Goal: Task Accomplishment & Management: Manage account settings

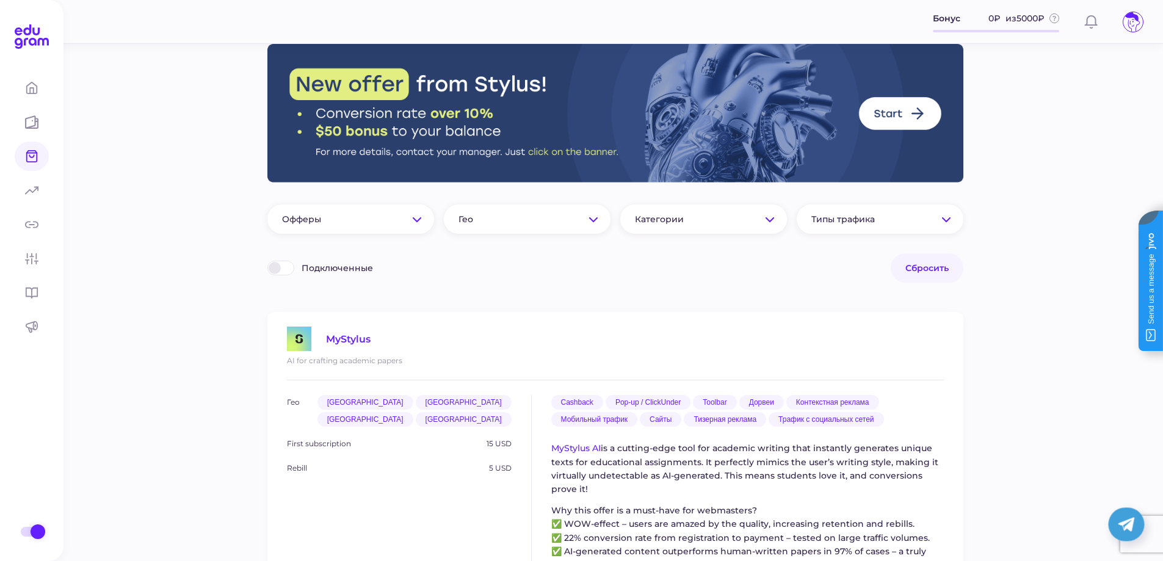
click at [281, 267] on div at bounding box center [280, 268] width 27 height 15
click at [271, 263] on input "Подключенные" at bounding box center [271, 263] width 0 height 0
click at [894, 219] on span "Типы трафика" at bounding box center [869, 219] width 114 height 11
click at [894, 218] on span "Типы трафика" at bounding box center [877, 219] width 131 height 11
click at [73, 122] on span "Платежи" at bounding box center [79, 123] width 61 height 12
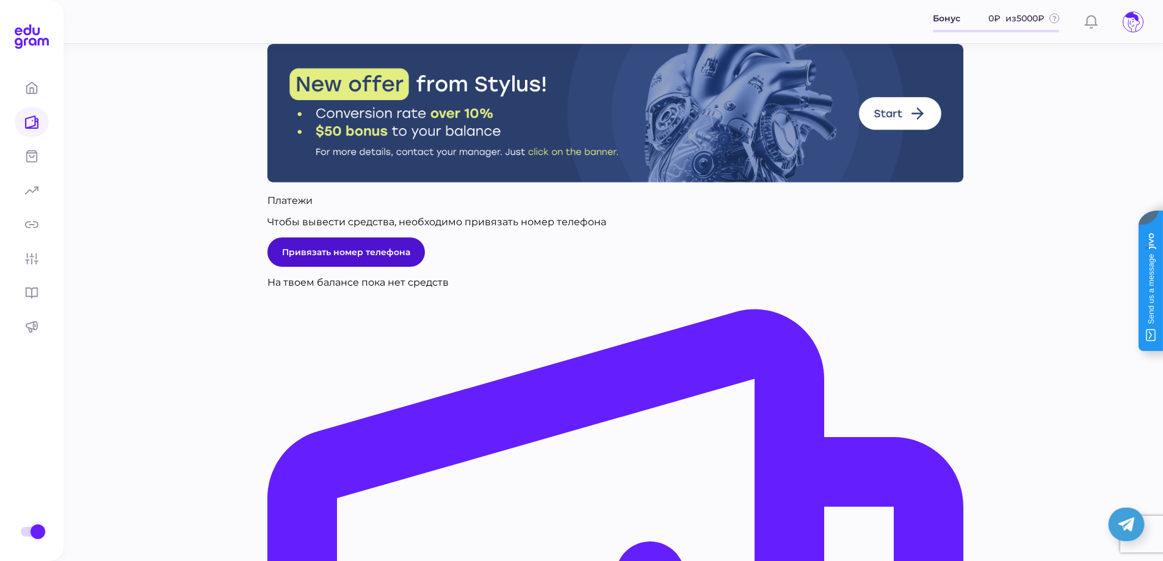
click at [337, 258] on span "Привязать номер телефона" at bounding box center [346, 252] width 128 height 11
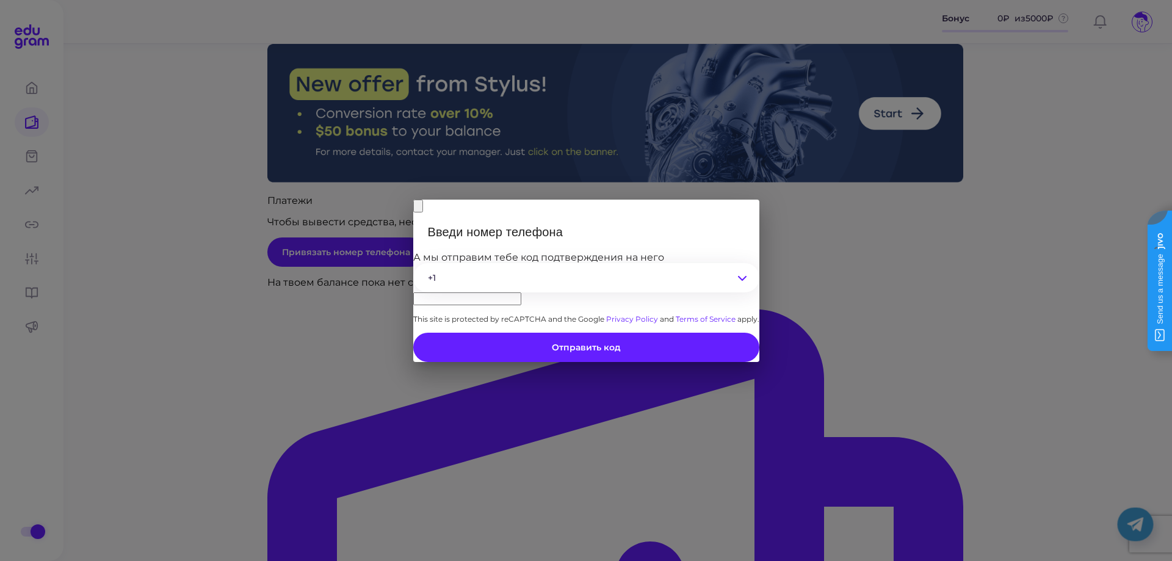
click at [476, 278] on div "+1" at bounding box center [586, 277] width 346 height 29
click at [520, 292] on input "___-__-__-__" at bounding box center [467, 298] width 108 height 13
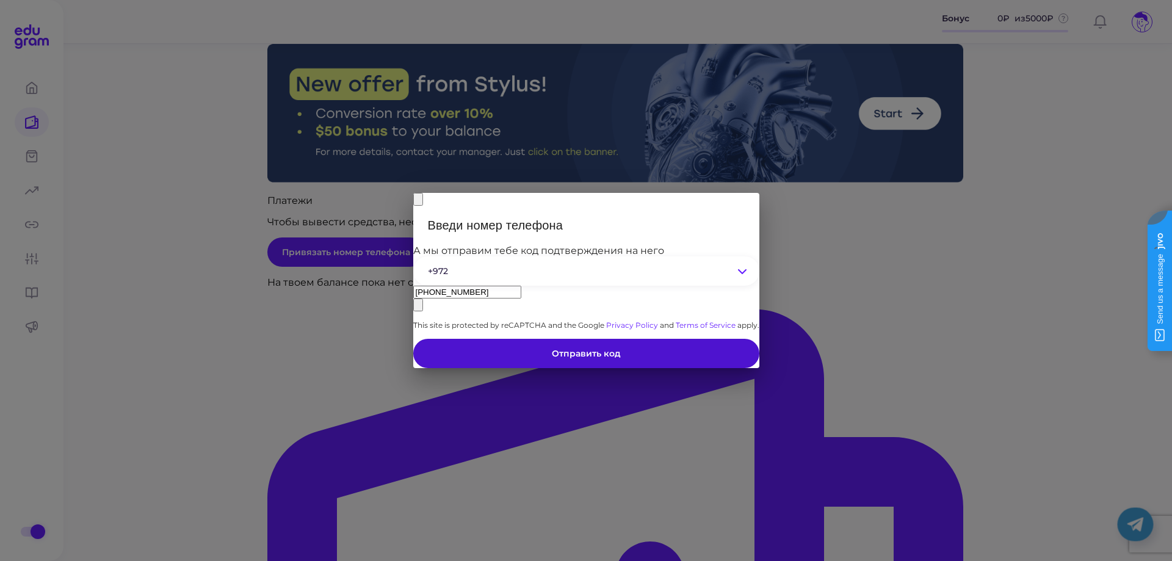
type input "[PHONE_NUMBER]"
click at [598, 359] on span "Отправить код" at bounding box center [586, 353] width 69 height 11
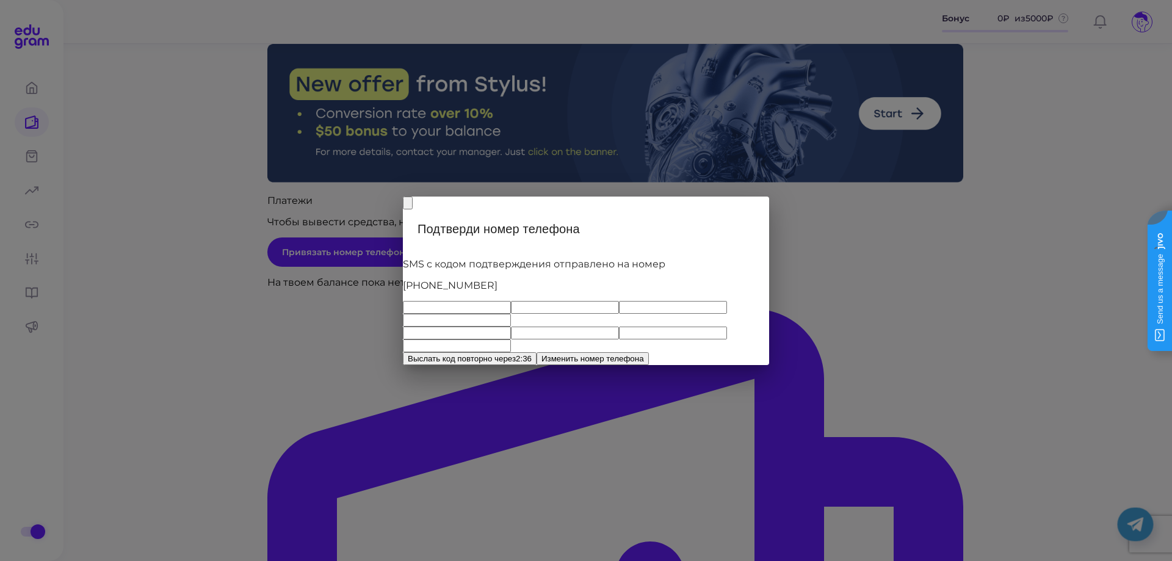
click at [426, 307] on input "text" at bounding box center [457, 307] width 108 height 13
type input "3"
type input "7"
type input "9"
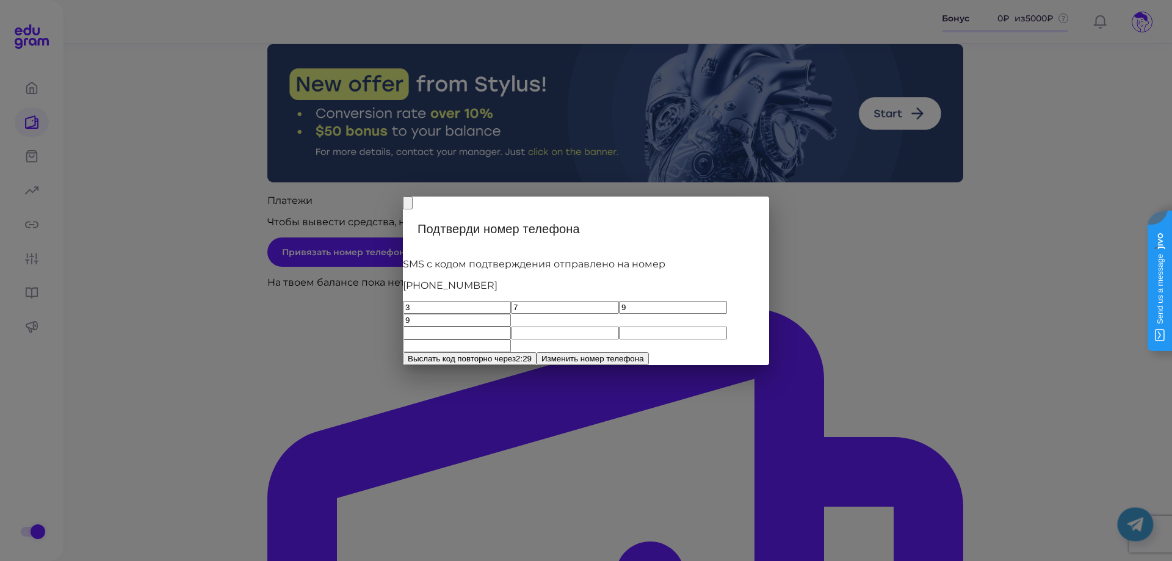
type input "8"
type input "5"
type input "6"
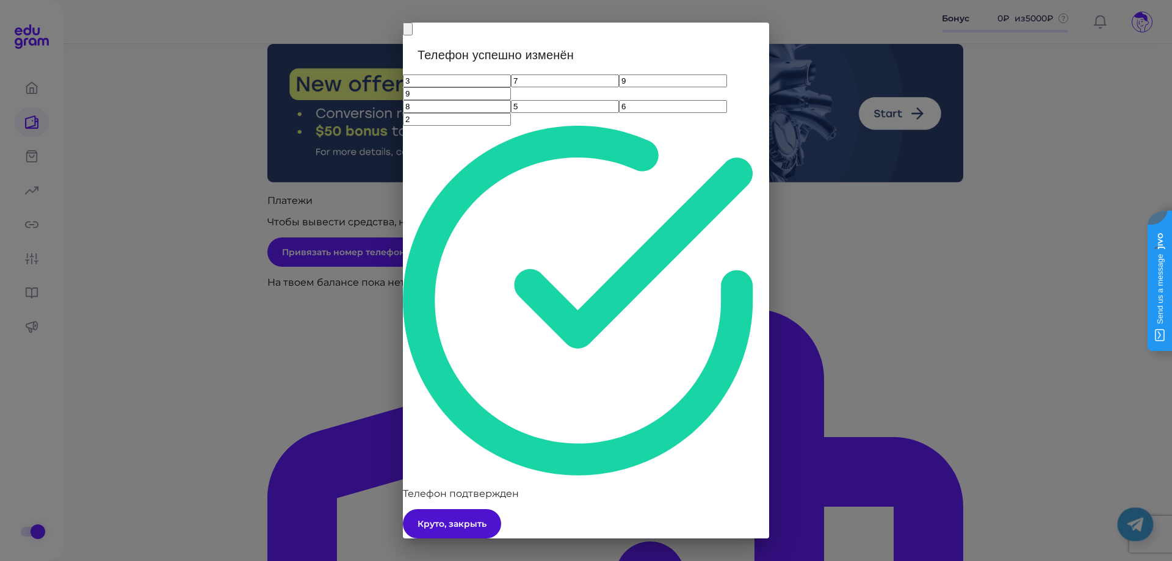
type input "2"
click at [487, 518] on span "Круто, закрыть" at bounding box center [452, 523] width 69 height 11
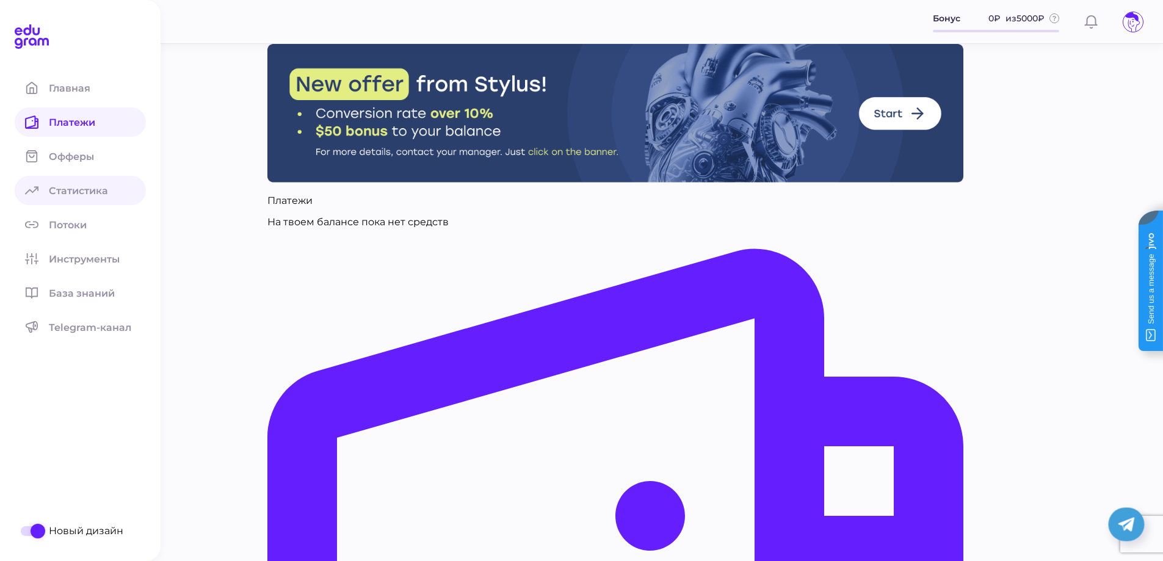
click at [73, 194] on span "Статистика" at bounding box center [86, 191] width 74 height 12
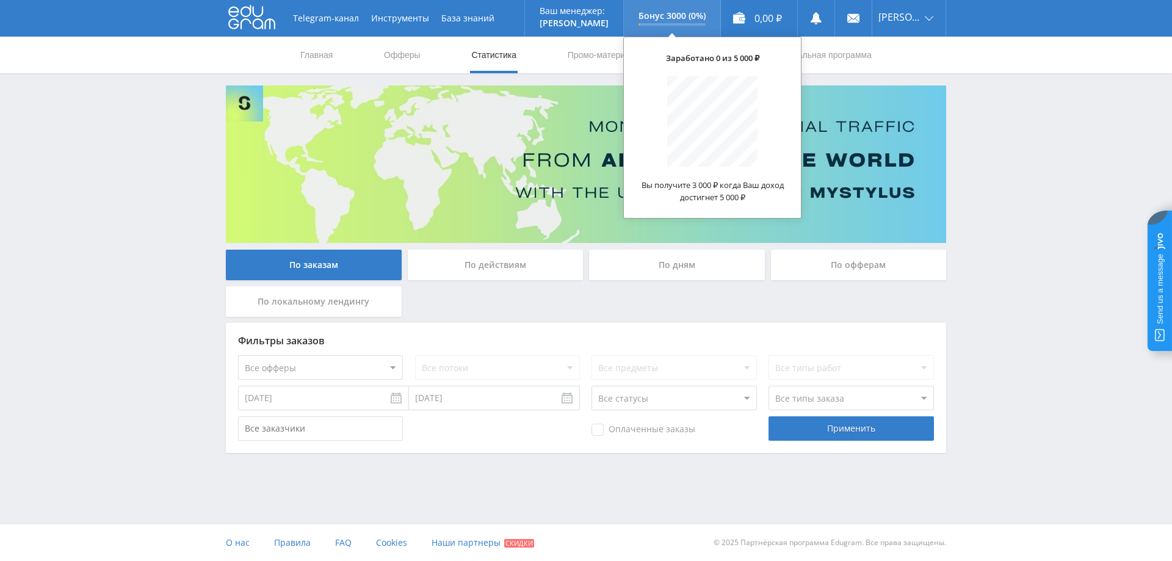
click at [675, 11] on p "Бонус 3000 (0%)" at bounding box center [672, 16] width 67 height 10
click at [674, 15] on p "Бонус 3000 (0%)" at bounding box center [672, 16] width 67 height 10
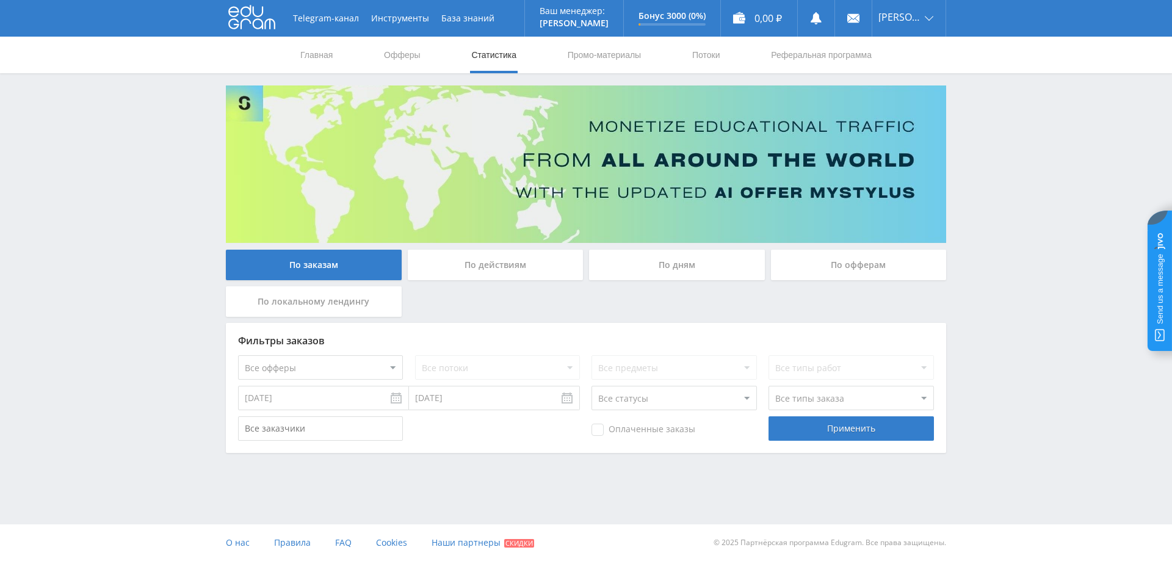
click at [851, 267] on div "По офферам" at bounding box center [859, 265] width 176 height 31
click at [0, 0] on input "По офферам" at bounding box center [0, 0] width 0 height 0
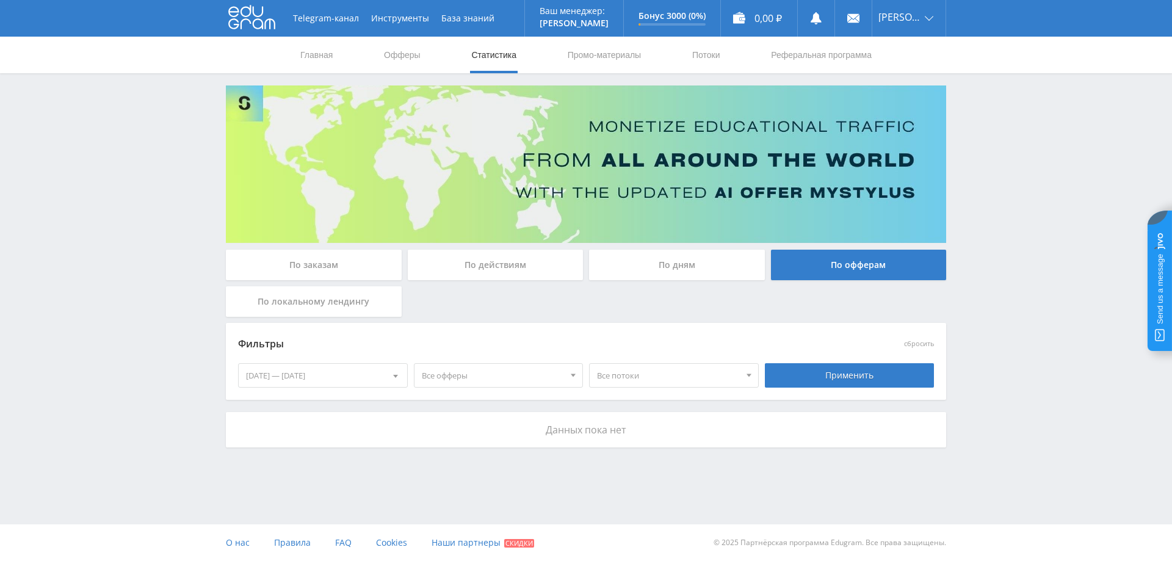
click at [508, 263] on div "По действиям" at bounding box center [496, 265] width 176 height 31
click at [0, 0] on input "По действиям" at bounding box center [0, 0] width 0 height 0
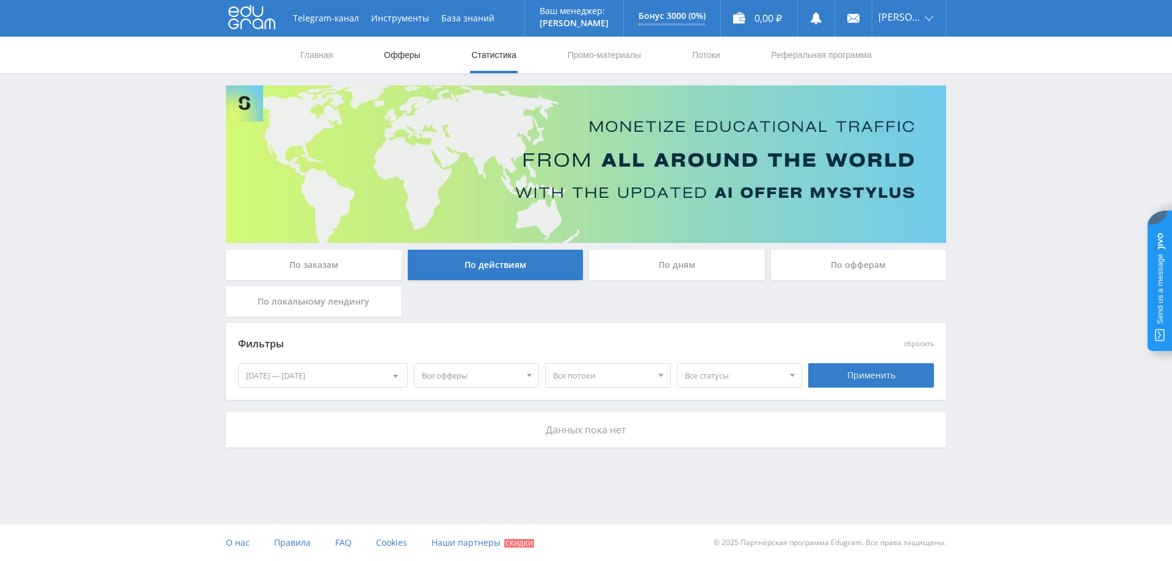
click at [410, 54] on link "Офферы" at bounding box center [402, 55] width 39 height 37
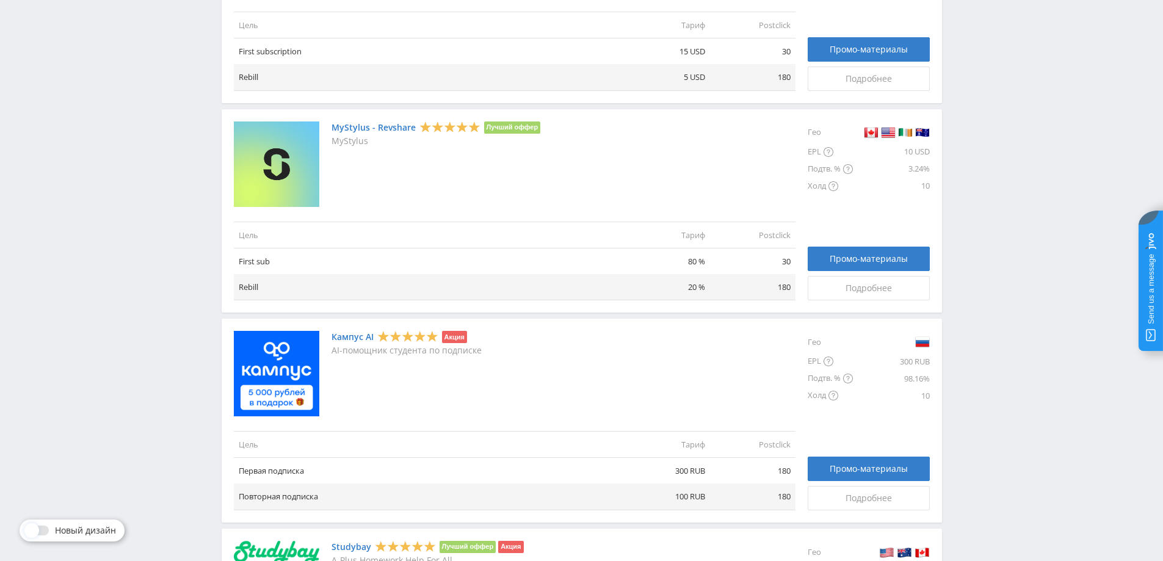
scroll to position [427, 0]
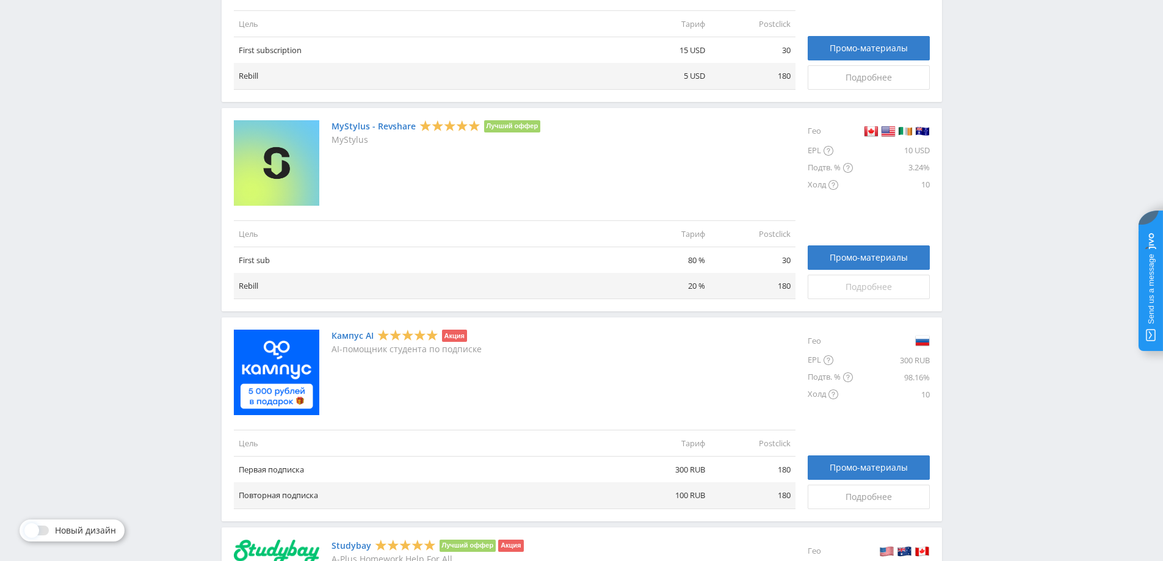
click at [865, 286] on span "Подробнее" at bounding box center [869, 287] width 46 height 10
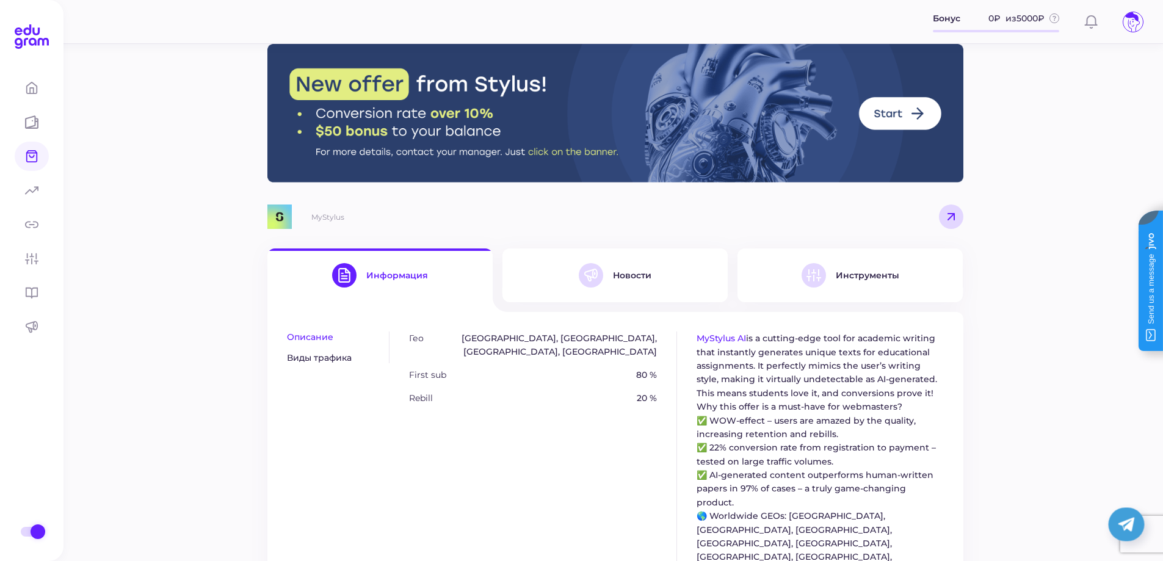
click at [696, 280] on button "Новости" at bounding box center [615, 276] width 225 height 54
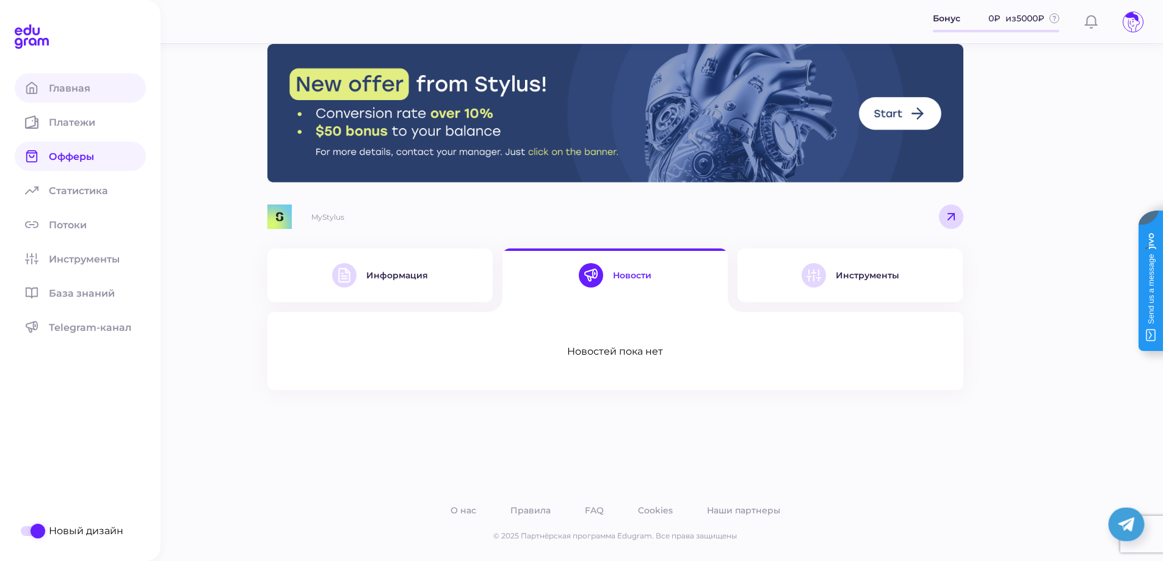
click at [86, 73] on link "Главная" at bounding box center [80, 87] width 131 height 29
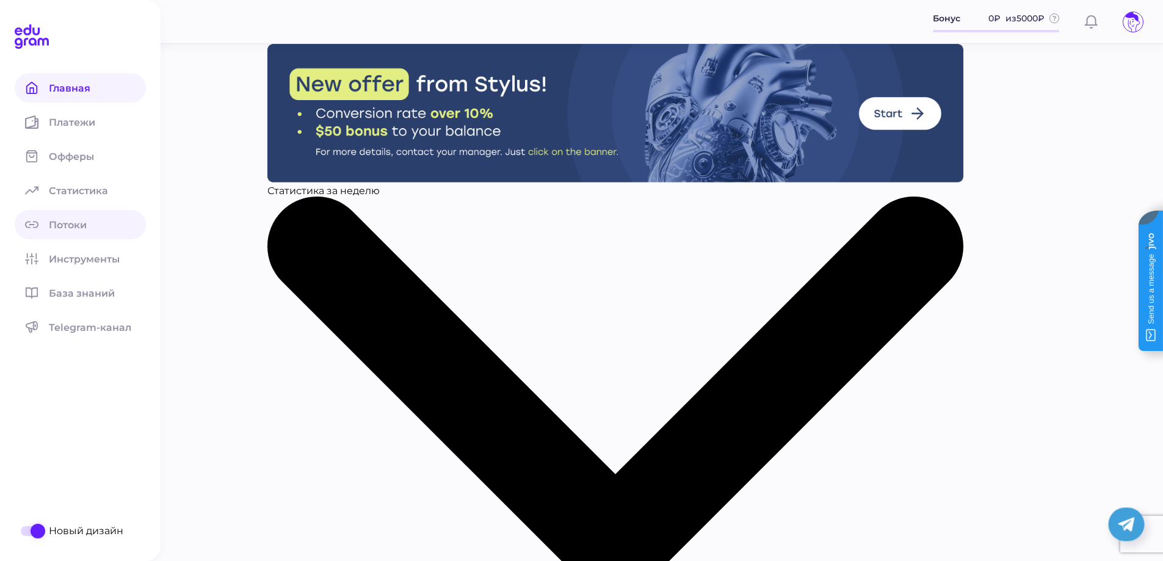
click at [67, 223] on span "Потоки" at bounding box center [75, 225] width 53 height 12
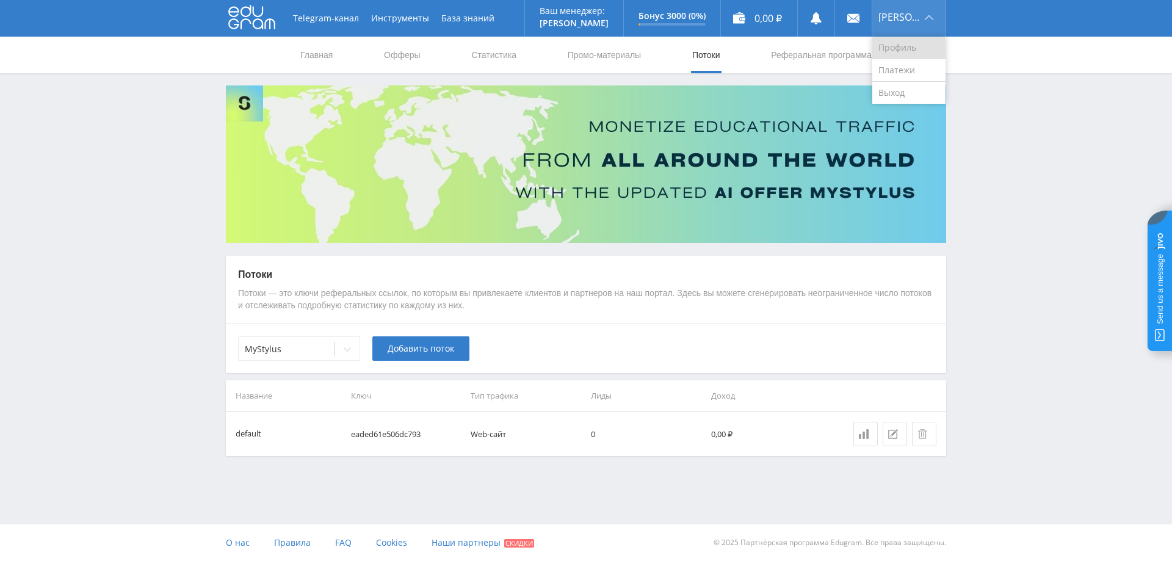
click at [896, 53] on link "Профиль" at bounding box center [909, 48] width 73 height 23
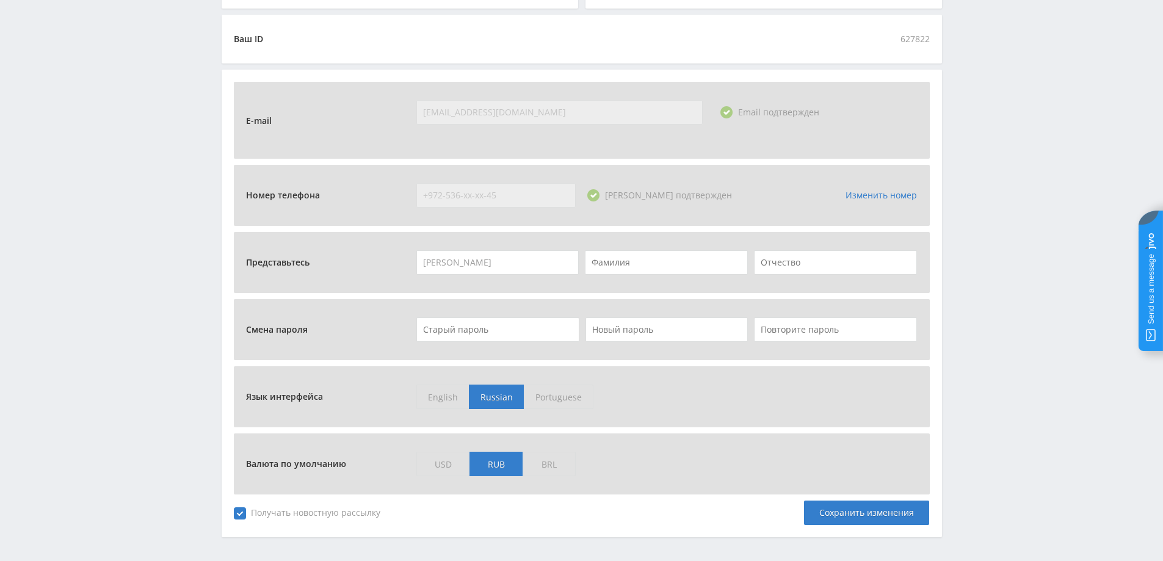
scroll to position [366, 0]
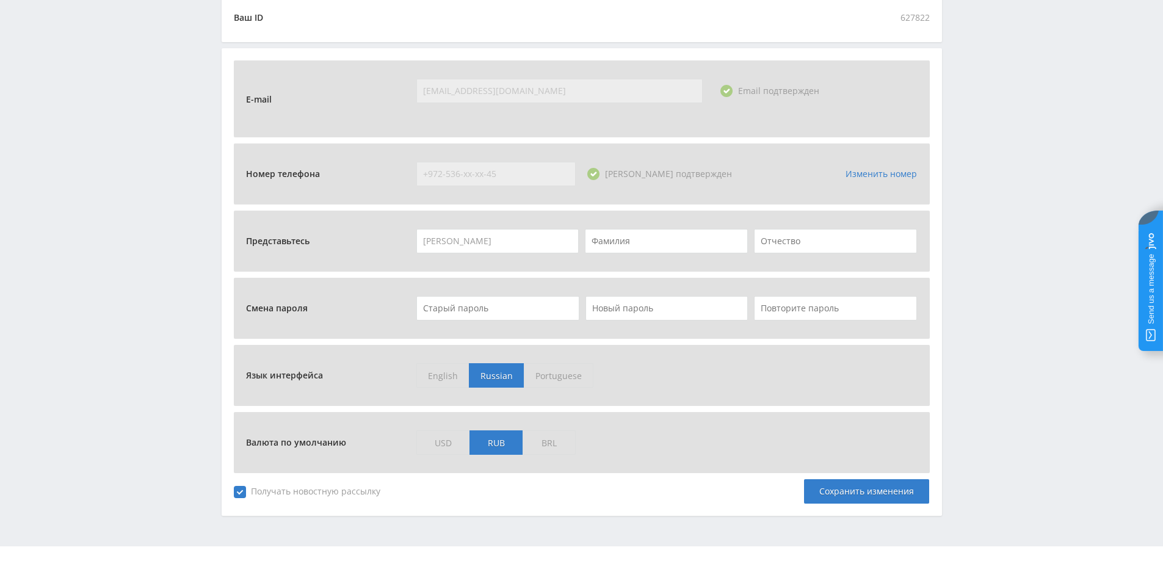
drag, startPoint x: 885, startPoint y: 0, endPoint x: 984, endPoint y: 327, distance: 341.5
click at [984, 327] on div "Telegram-канал Инструменты База знаний Ваш менеджер: Alex Alex Online @edugram_…" at bounding box center [581, 109] width 1163 height 950
click at [441, 440] on span "USD" at bounding box center [442, 443] width 53 height 24
click at [0, 0] on input "USD" at bounding box center [0, 0] width 0 height 0
click at [873, 492] on div "Сохранить изменения" at bounding box center [866, 491] width 125 height 24
